Goal: Check status

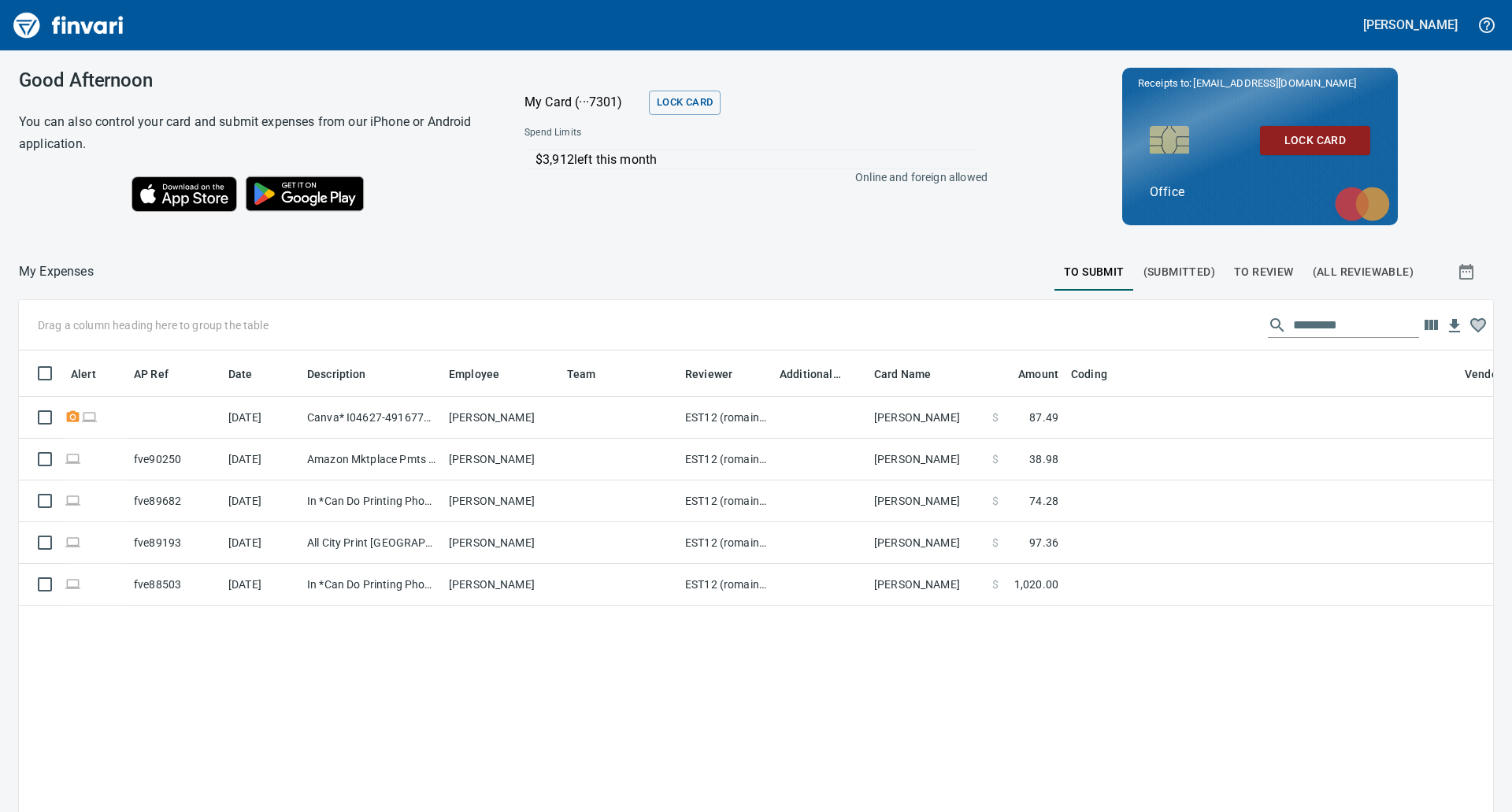
scroll to position [615, 1450]
click at [1248, 272] on span "To Review" at bounding box center [1263, 272] width 60 height 20
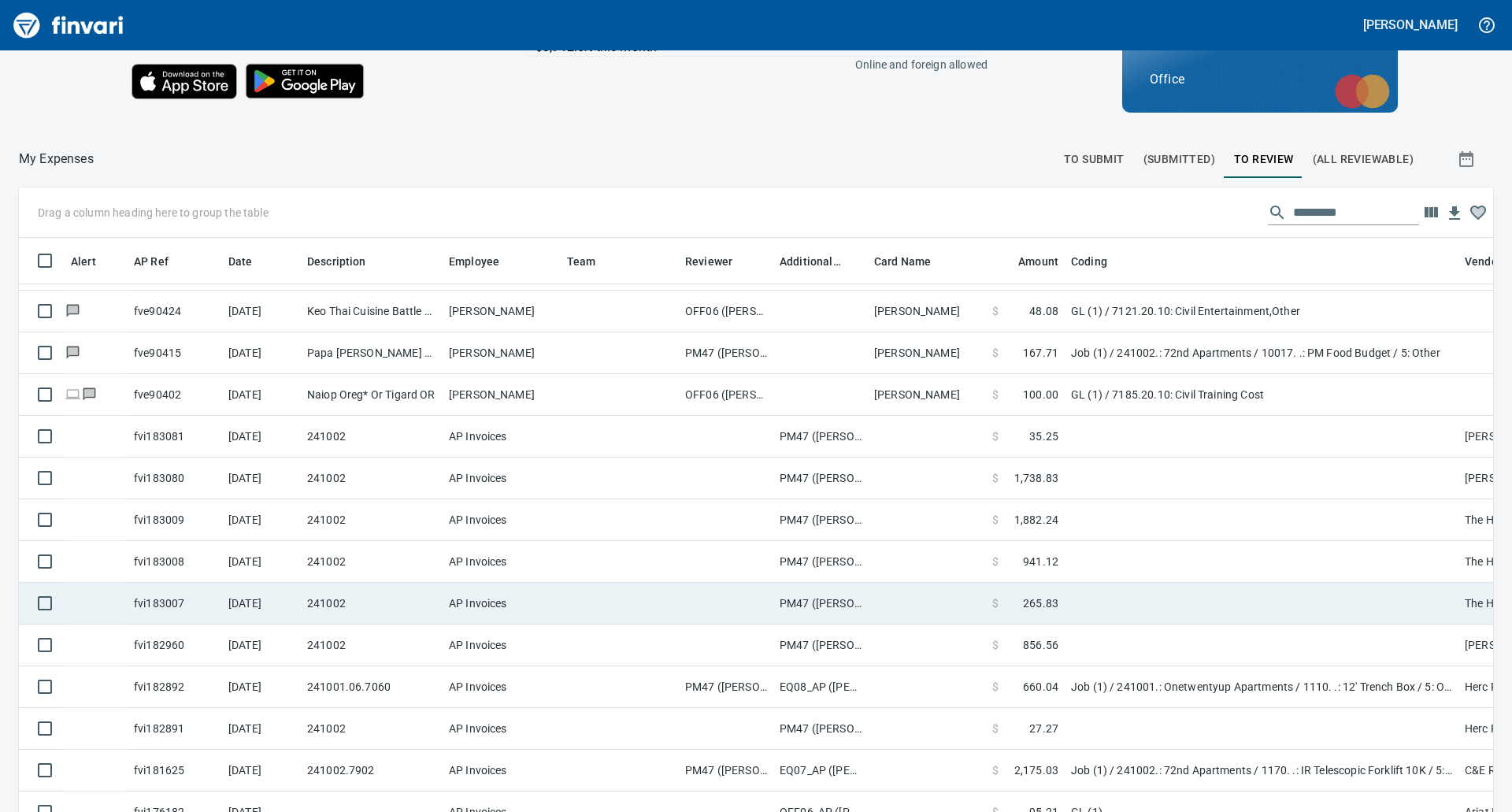
scroll to position [177, 0]
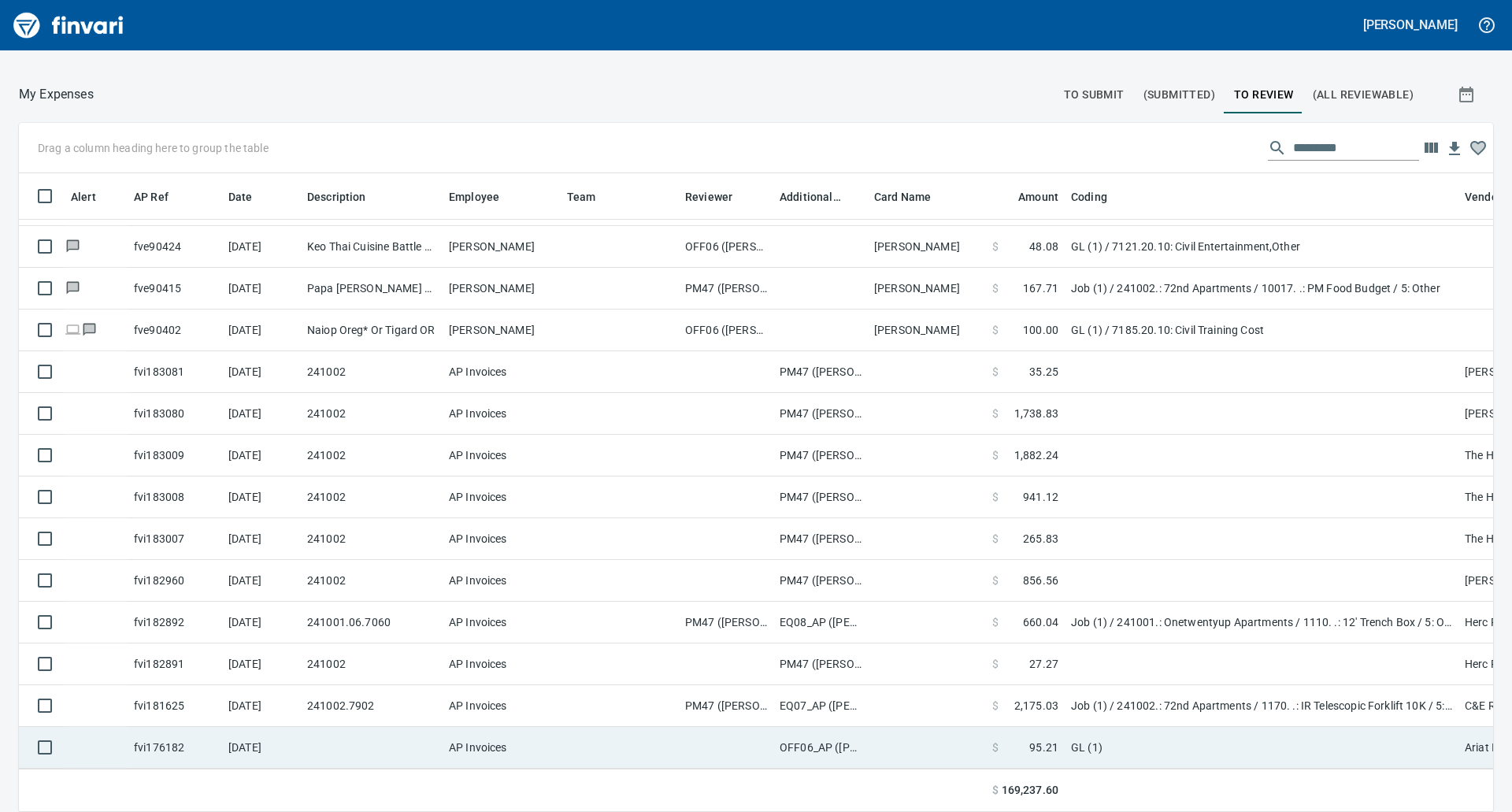
click at [913, 728] on td at bounding box center [926, 748] width 118 height 42
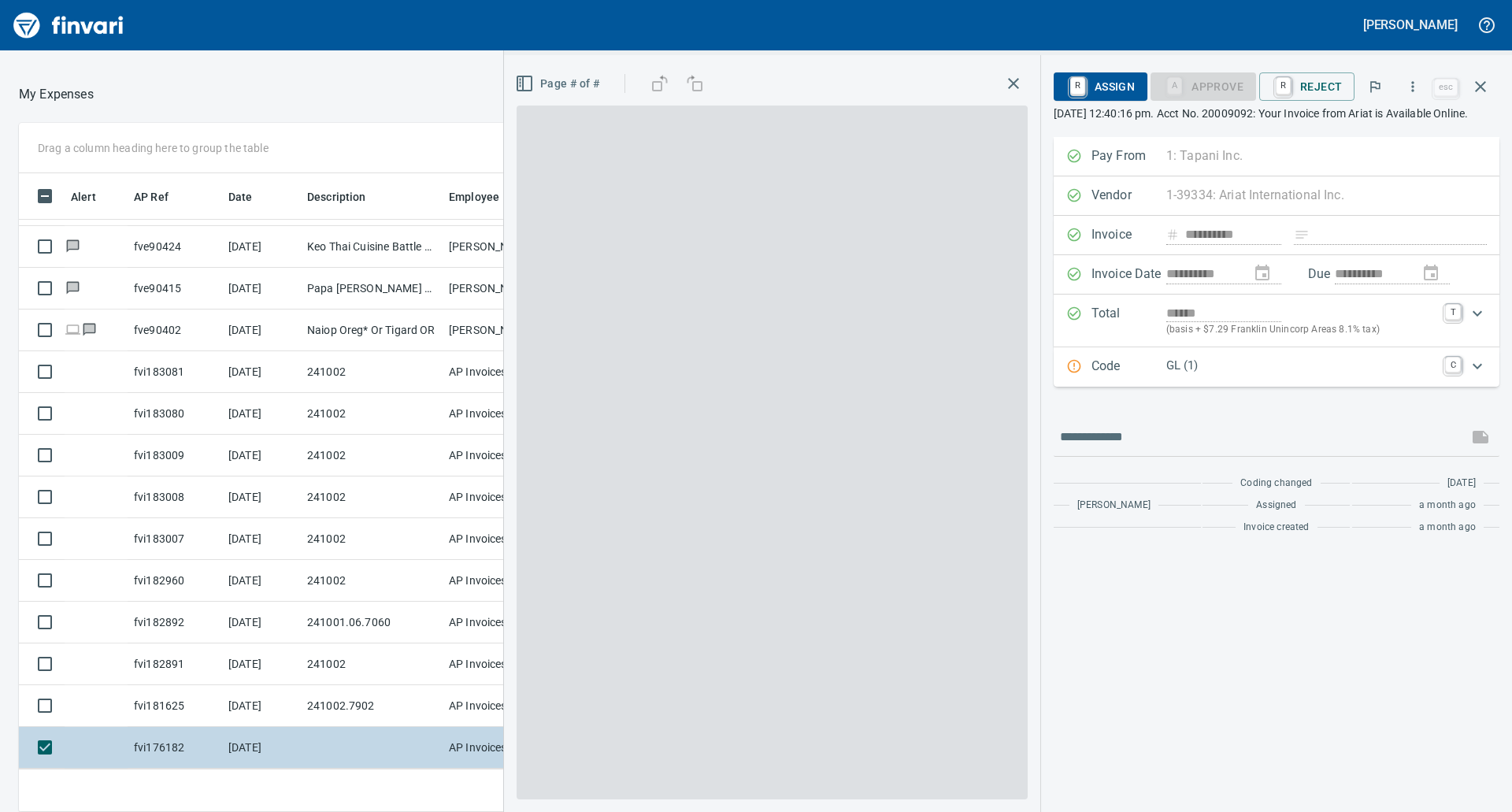
scroll to position [615, 1045]
